Goal: Task Accomplishment & Management: Complete application form

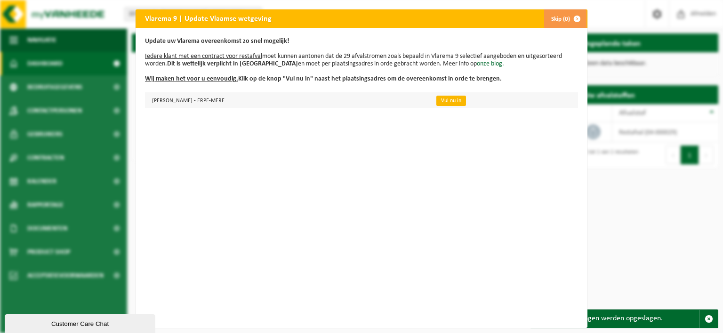
click at [438, 102] on link "Vul nu in" at bounding box center [451, 101] width 30 height 10
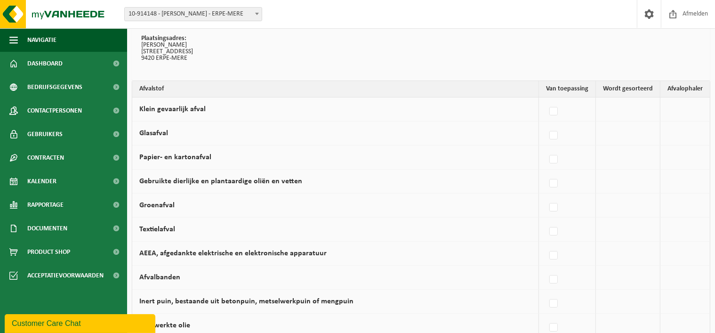
scroll to position [75, 0]
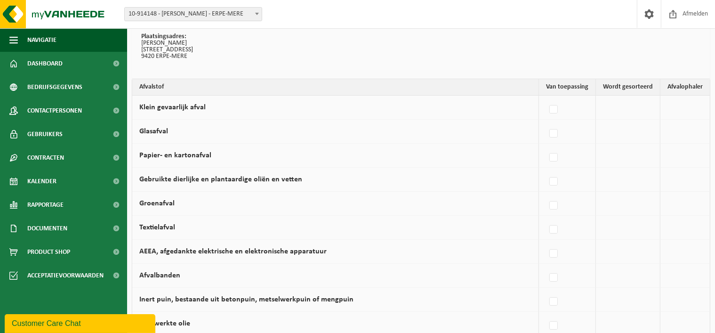
click at [619, 99] on td at bounding box center [628, 108] width 64 height 24
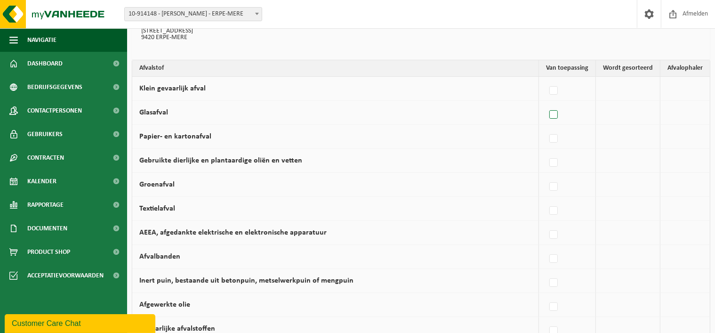
click at [556, 114] on label at bounding box center [553, 115] width 13 height 14
click at [546, 103] on input "Glasafval" at bounding box center [545, 103] width 0 height 0
checkbox input "true"
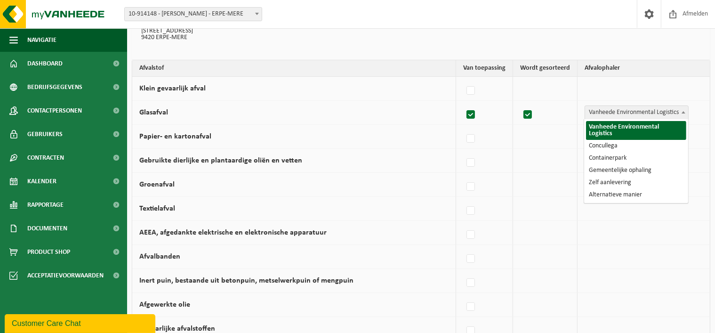
click at [686, 112] on span at bounding box center [683, 112] width 9 height 12
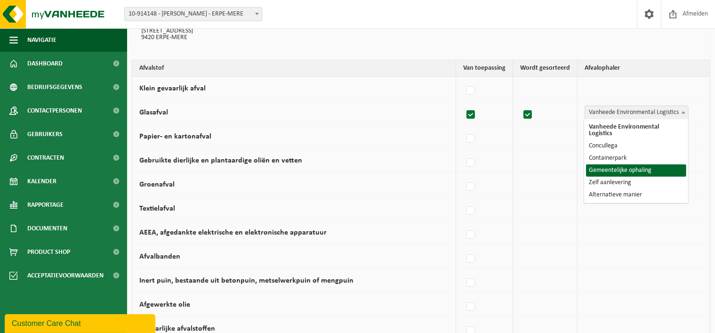
select select "Gemeentelijke ophaling"
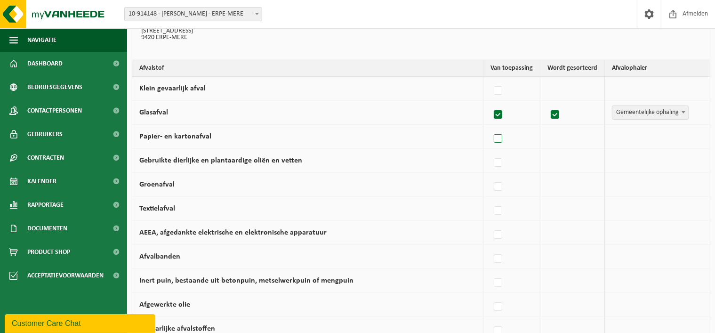
click at [502, 139] on label at bounding box center [498, 139] width 13 height 14
click at [490, 127] on input "Papier- en kartonafval" at bounding box center [490, 127] width 0 height 0
checkbox input "true"
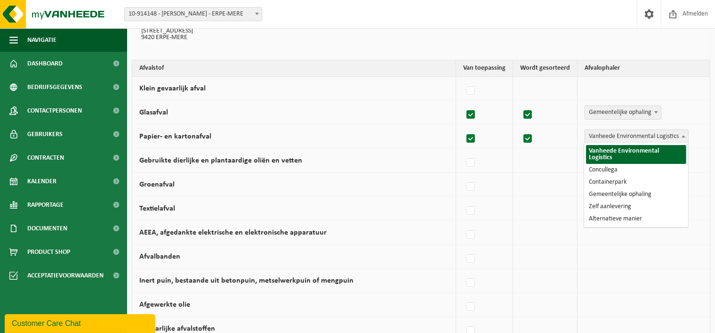
click at [682, 135] on b at bounding box center [683, 136] width 4 height 2
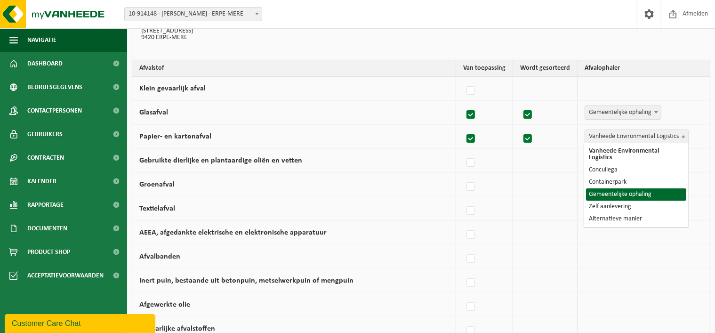
select select "Gemeentelijke ophaling"
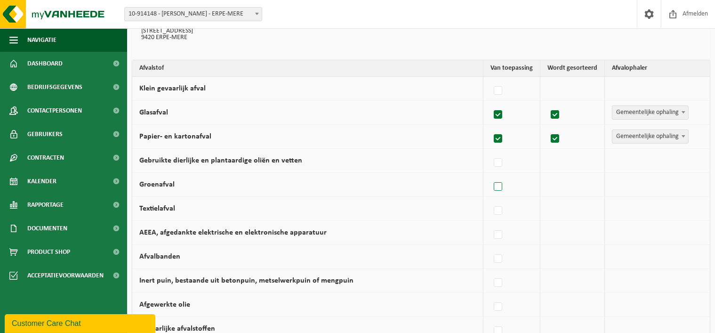
click at [502, 186] on label at bounding box center [498, 187] width 13 height 14
click at [490, 175] on input "Groenafval" at bounding box center [490, 175] width 0 height 0
checkbox input "true"
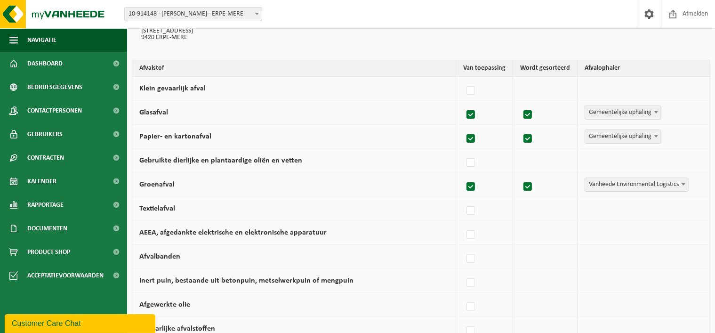
click at [685, 187] on span at bounding box center [683, 184] width 9 height 12
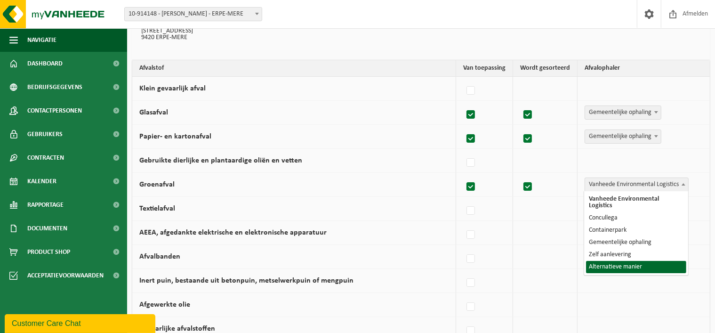
select select "Alternatieve manier"
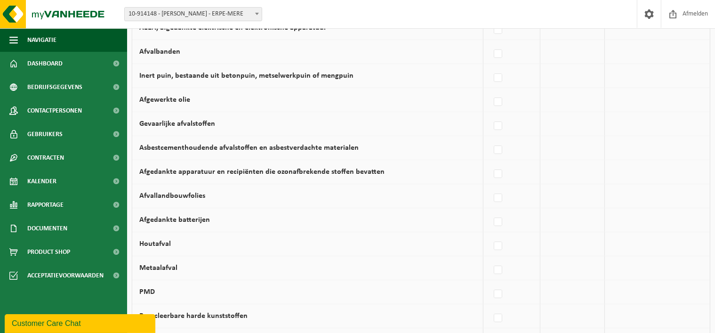
scroll to position [301, 0]
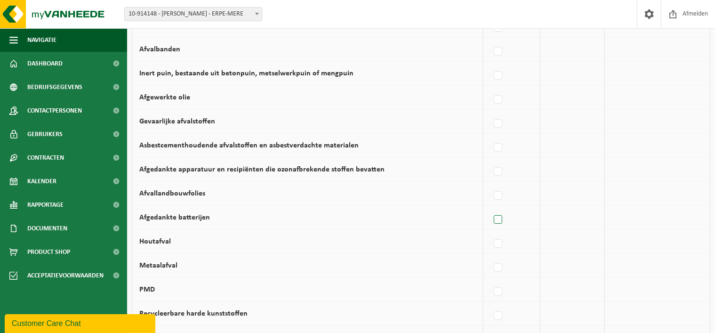
click at [500, 220] on label at bounding box center [498, 220] width 13 height 14
click at [490, 208] on input "Afgedankte batterijen" at bounding box center [490, 208] width 0 height 0
checkbox input "true"
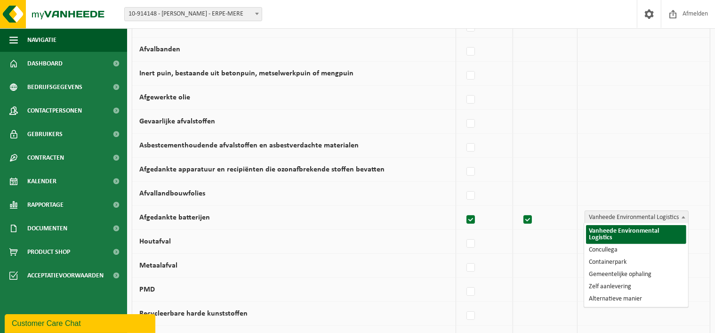
click at [686, 217] on span at bounding box center [683, 217] width 9 height 12
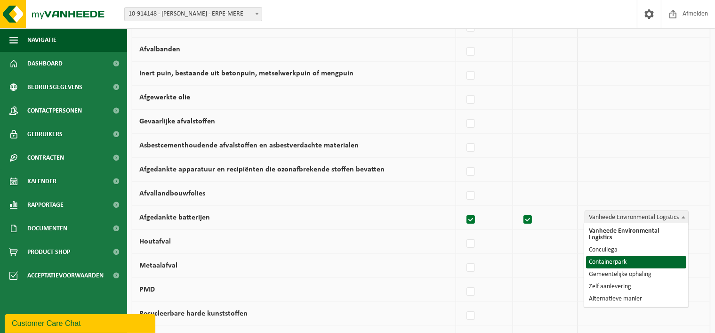
select select "Containerpark"
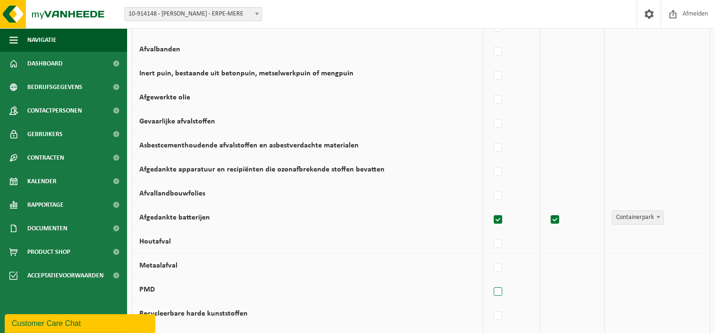
click at [502, 293] on label at bounding box center [498, 292] width 13 height 14
click at [490, 280] on input "PMD" at bounding box center [490, 280] width 0 height 0
checkbox input "true"
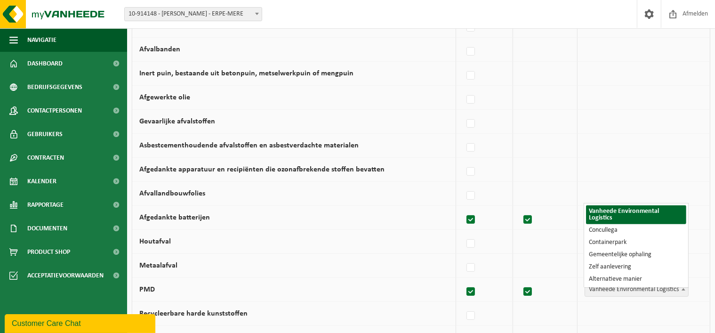
click at [683, 288] on b at bounding box center [683, 289] width 4 height 2
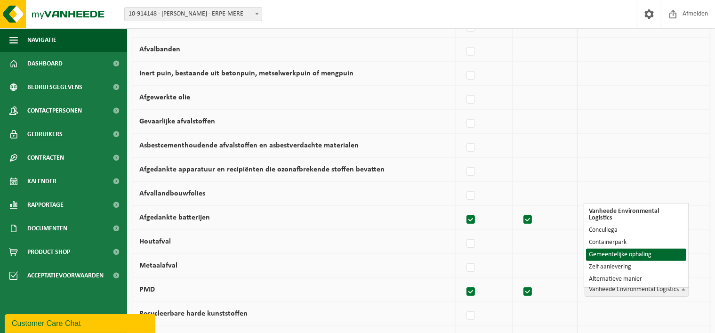
select select "Gemeentelijke ophaling"
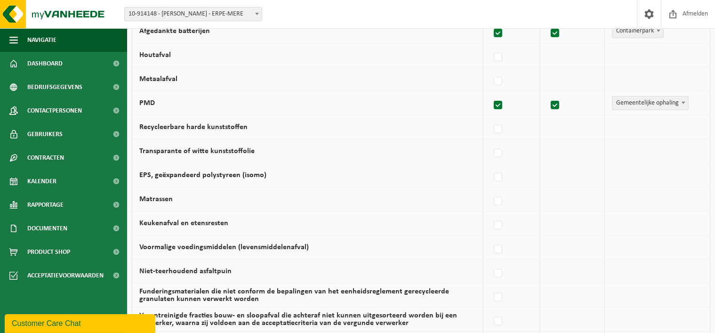
scroll to position [489, 0]
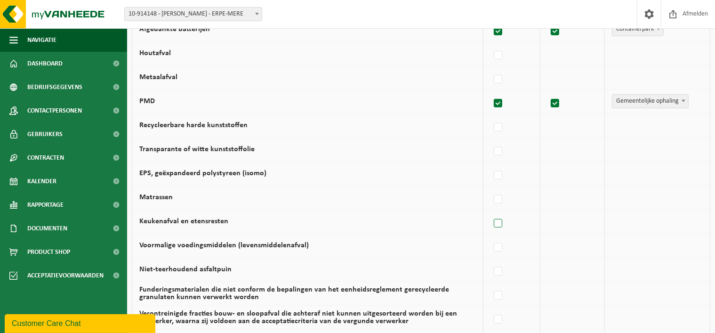
click at [498, 221] on label at bounding box center [498, 223] width 13 height 14
click at [490, 212] on input "Keukenafval en etensresten" at bounding box center [490, 211] width 0 height 0
checkbox input "true"
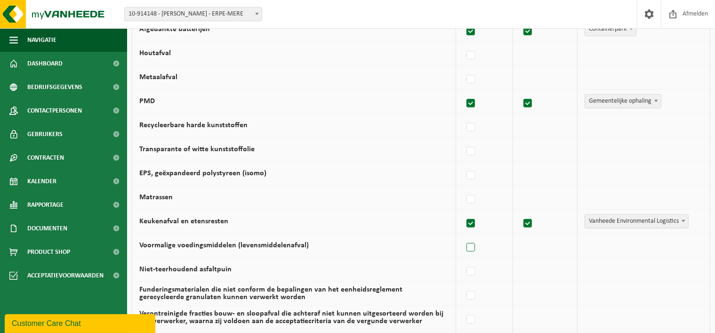
click at [474, 248] on label at bounding box center [470, 247] width 13 height 14
click at [463, 236] on input "Voormalige voedingsmiddelen (levensmiddelenafval)" at bounding box center [463, 235] width 0 height 0
checkbox input "true"
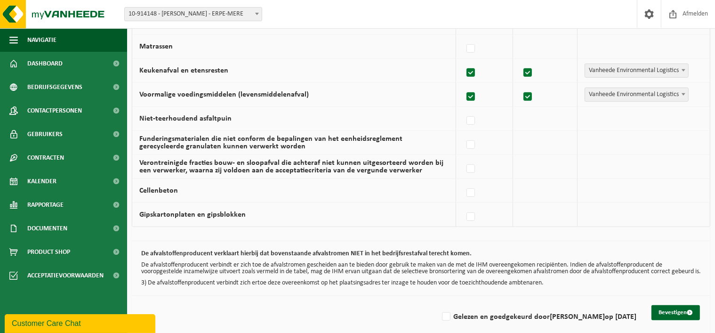
scroll to position [653, 0]
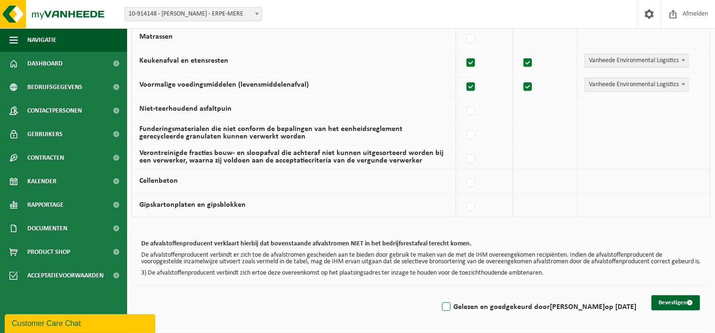
click at [440, 309] on label "Gelezen en goedgekeurd door BART VEREECKEN op 02/09/25" at bounding box center [538, 307] width 196 height 14
click at [438, 295] on input "Gelezen en goedgekeurd door BART VEREECKEN op 02/09/25" at bounding box center [438, 295] width 0 height 0
checkbox input "true"
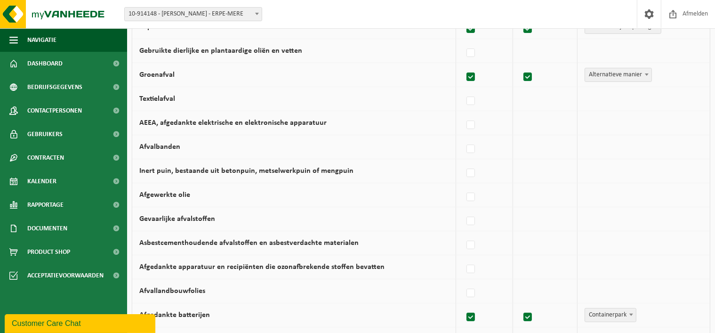
scroll to position [201, 0]
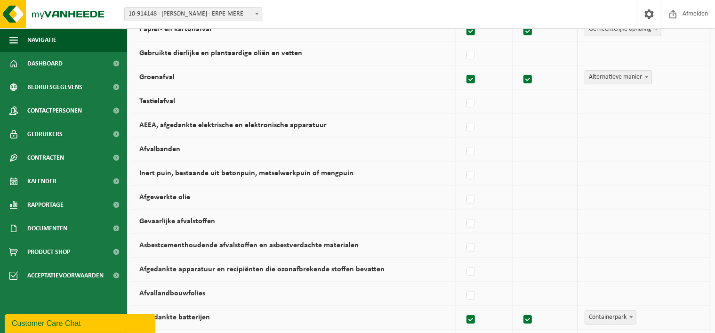
click at [472, 75] on label at bounding box center [470, 79] width 13 height 14
click at [463, 68] on input "Groenafval" at bounding box center [463, 67] width 0 height 0
checkbox input "false"
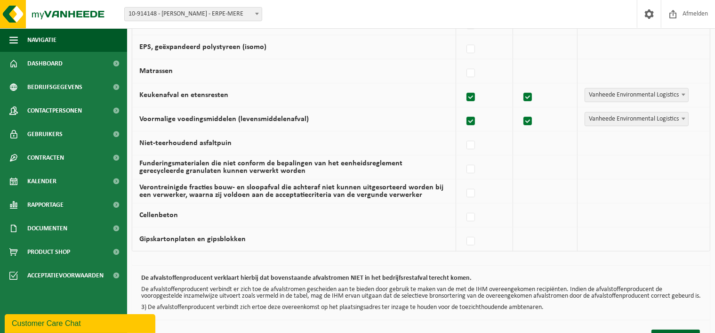
scroll to position [653, 0]
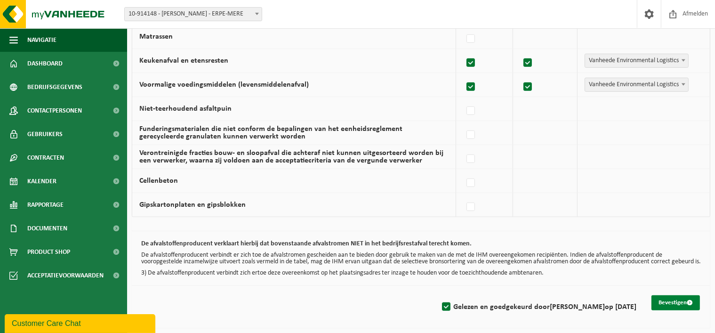
click at [680, 304] on button "Bevestigen" at bounding box center [675, 302] width 48 height 15
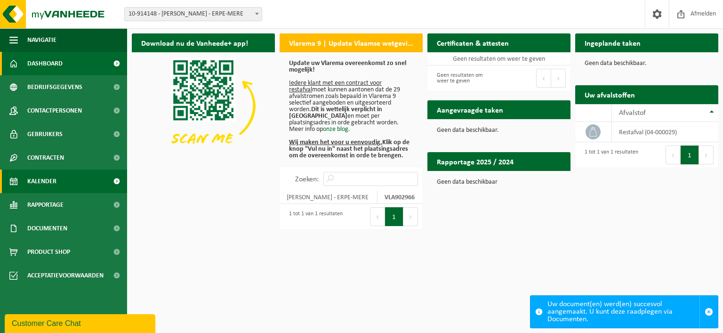
click at [113, 178] on span at bounding box center [116, 181] width 21 height 24
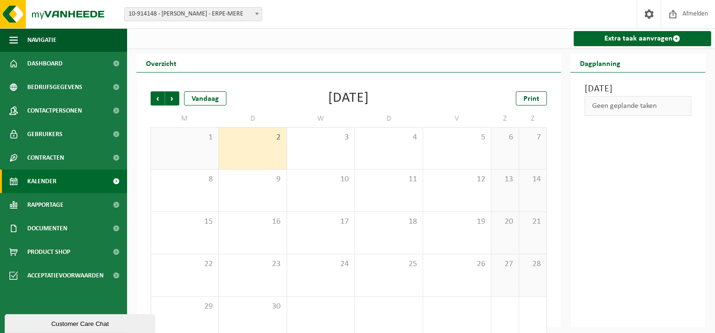
click at [270, 97] on div "Vorige Volgende Vandaag September 2025 Print" at bounding box center [349, 98] width 396 height 14
click at [484, 96] on div "Print" at bounding box center [500, 98] width 94 height 14
click at [638, 216] on div "Zondag 26 oktober 2025 Geen geplande taken" at bounding box center [637, 199] width 135 height 255
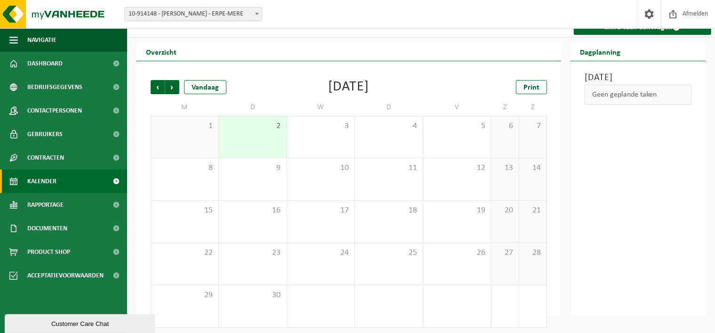
scroll to position [16, 0]
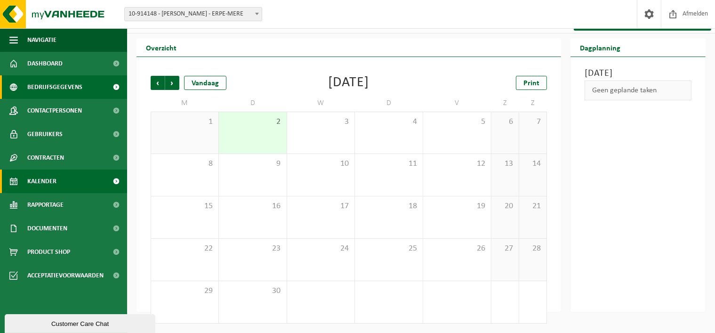
click at [63, 86] on span "Bedrijfsgegevens" at bounding box center [54, 87] width 55 height 24
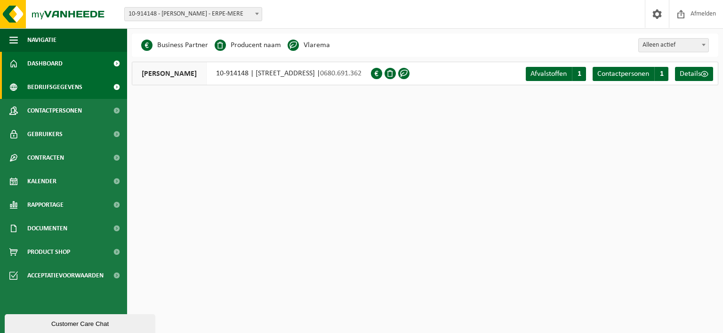
click at [35, 58] on span "Dashboard" at bounding box center [44, 64] width 35 height 24
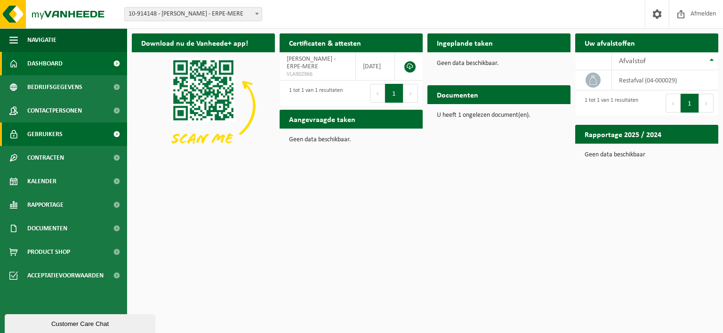
click at [101, 130] on link "Gebruikers" at bounding box center [63, 134] width 127 height 24
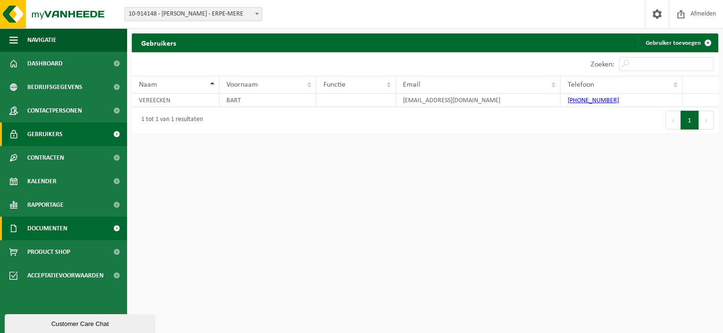
click at [111, 224] on span at bounding box center [116, 228] width 21 height 24
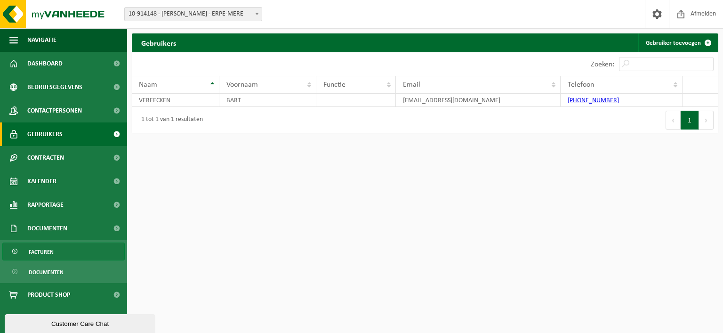
click at [110, 243] on link "Facturen" at bounding box center [63, 251] width 122 height 18
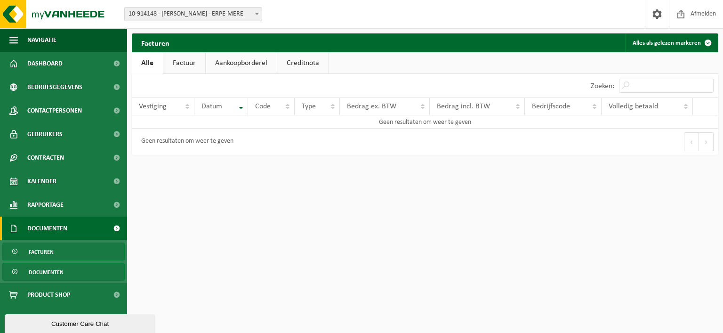
click at [115, 268] on link "Documenten" at bounding box center [63, 272] width 122 height 18
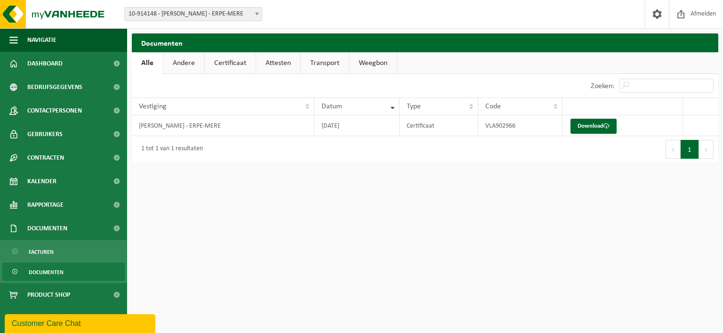
click at [201, 235] on html "Vestiging: 10-914148 - [PERSON_NAME] - ERPE-MERE 10-914148 - [PERSON_NAME] - ER…" at bounding box center [361, 166] width 723 height 333
click at [596, 123] on link "Download" at bounding box center [593, 126] width 46 height 15
